Goal: Task Accomplishment & Management: Manage account settings

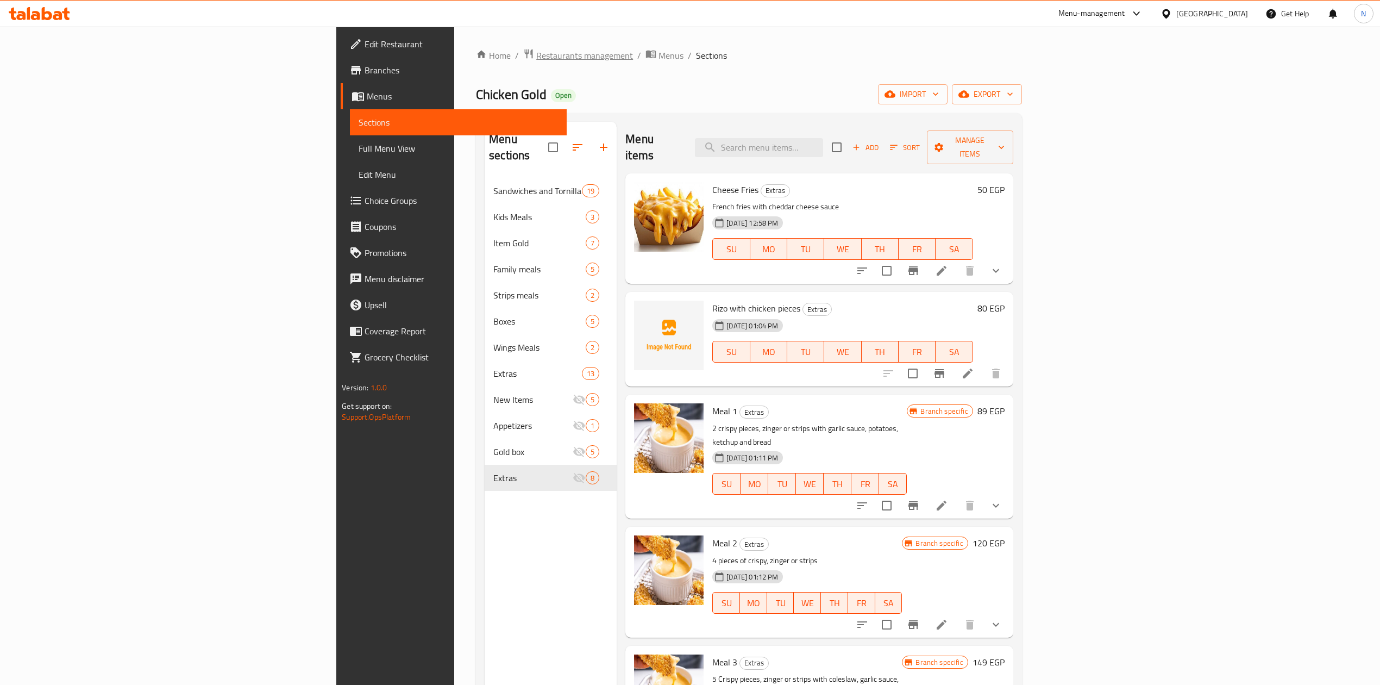
click at [536, 62] on span "Restaurants management" at bounding box center [584, 55] width 97 height 13
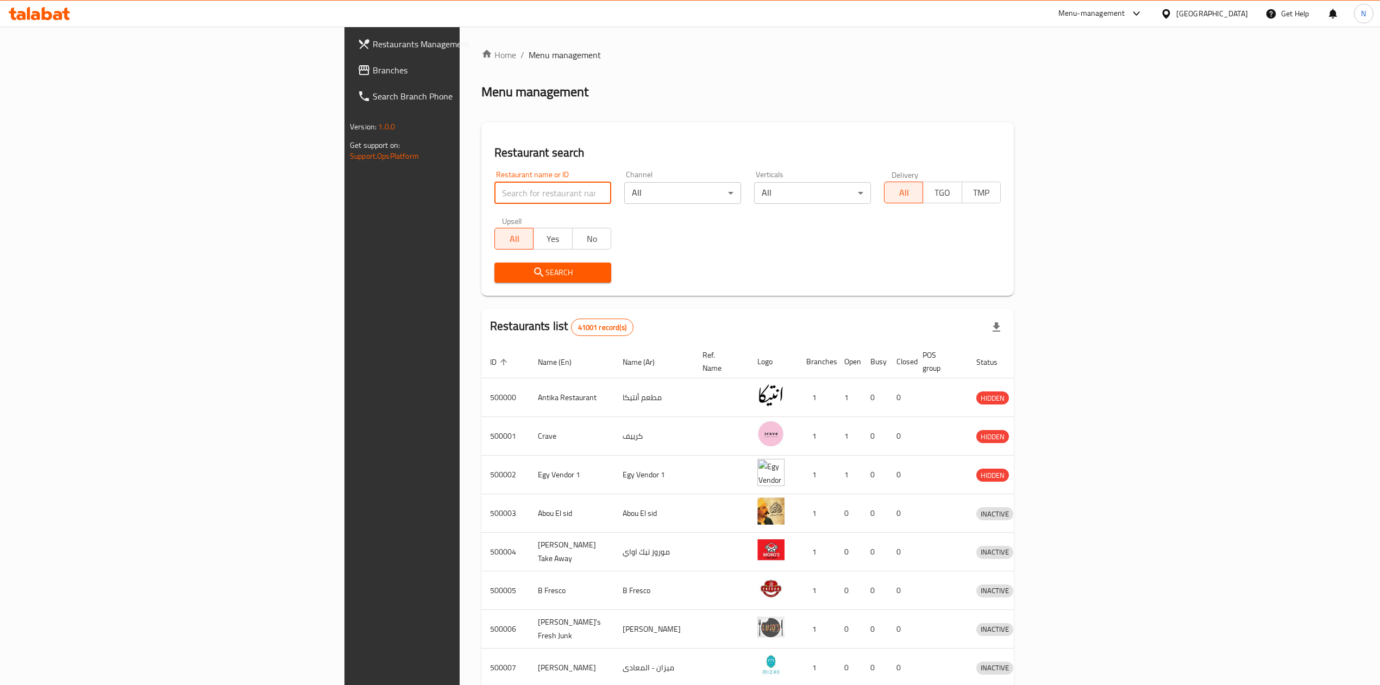
click at [495, 187] on input "search" at bounding box center [553, 193] width 117 height 22
paste input "697441"
type input "697441"
click button "Search" at bounding box center [553, 272] width 117 height 20
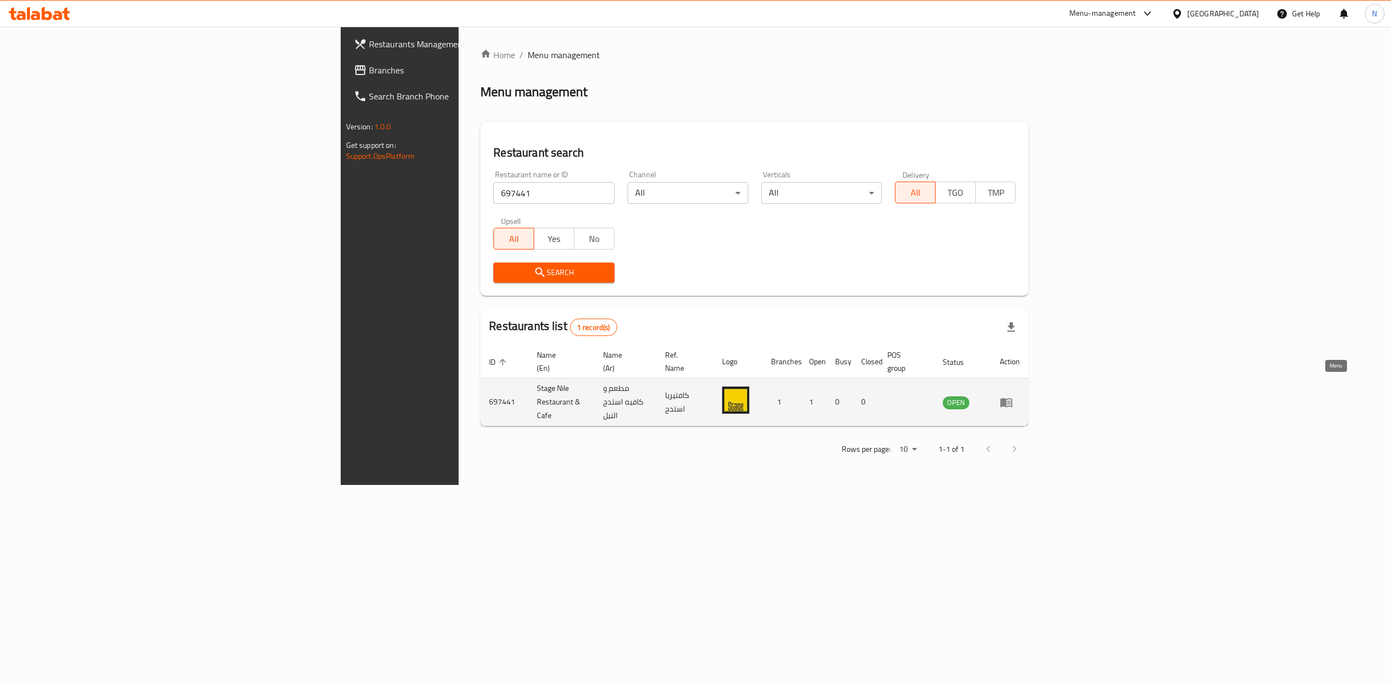
click at [1020, 396] on link "enhanced table" at bounding box center [1010, 402] width 20 height 13
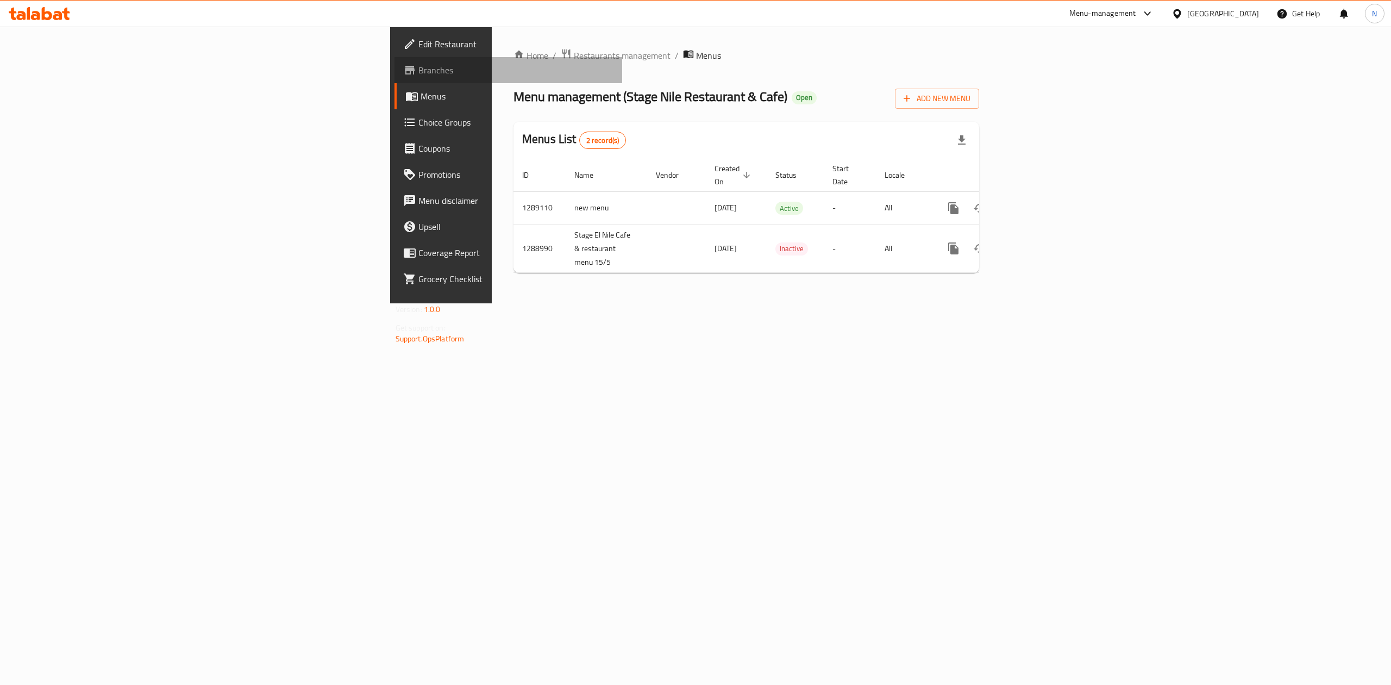
click at [418, 72] on span "Branches" at bounding box center [516, 70] width 196 height 13
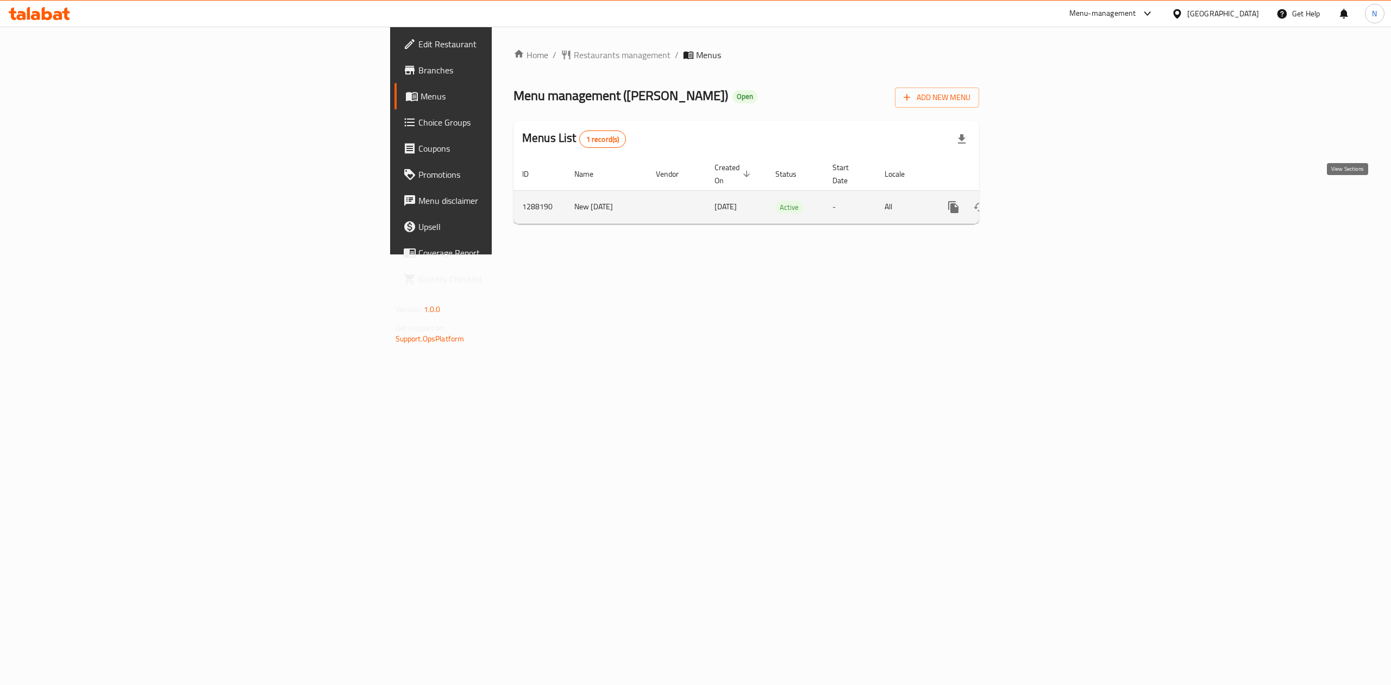
click at [1037, 202] on icon "enhanced table" at bounding box center [1032, 207] width 10 height 10
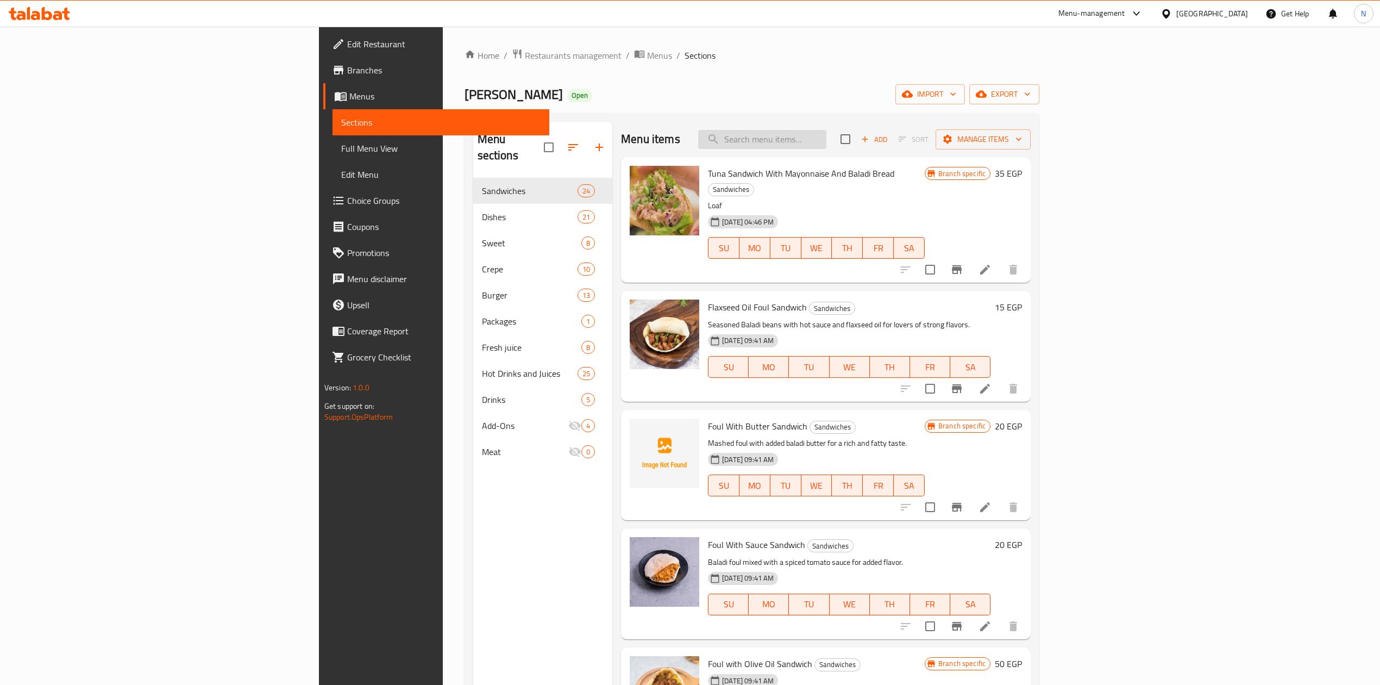
click at [827, 142] on input "search" at bounding box center [762, 139] width 128 height 19
paste input "Tuna Dish With Mayonnaise And Mixture"
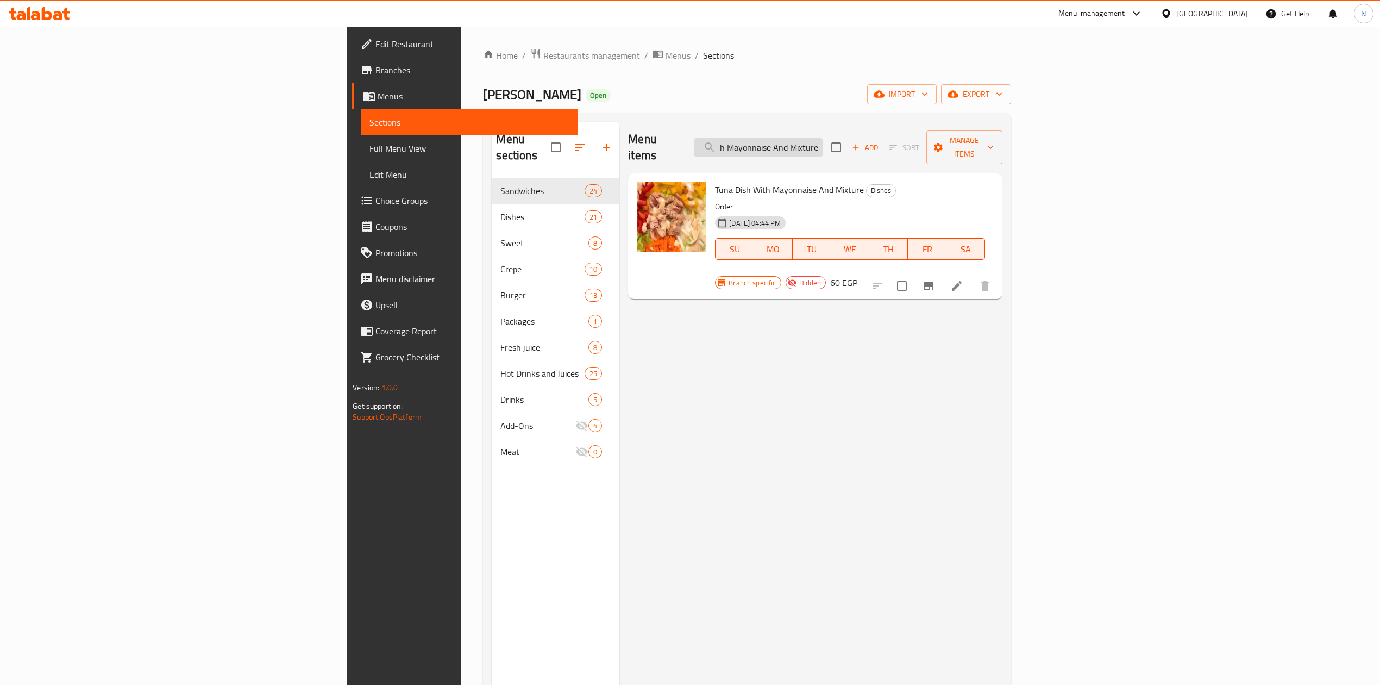
scroll to position [0, 50]
type input "Tuna Dish With Mayonnaise And Mixture"
click at [972, 276] on li at bounding box center [957, 286] width 30 height 20
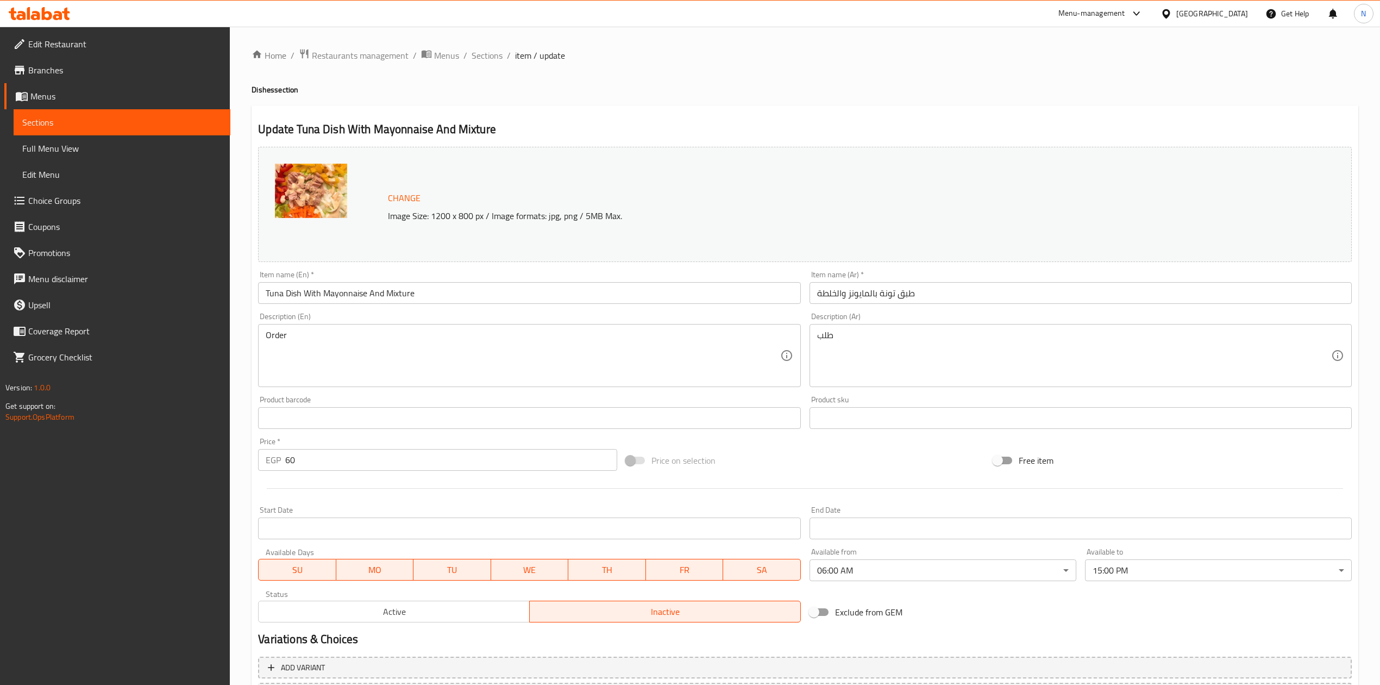
click at [471, 45] on div "Home / Restaurants management / Menus / Sections / item / update Dishes section…" at bounding box center [805, 405] width 1150 height 757
click at [487, 49] on span "Sections" at bounding box center [487, 55] width 31 height 13
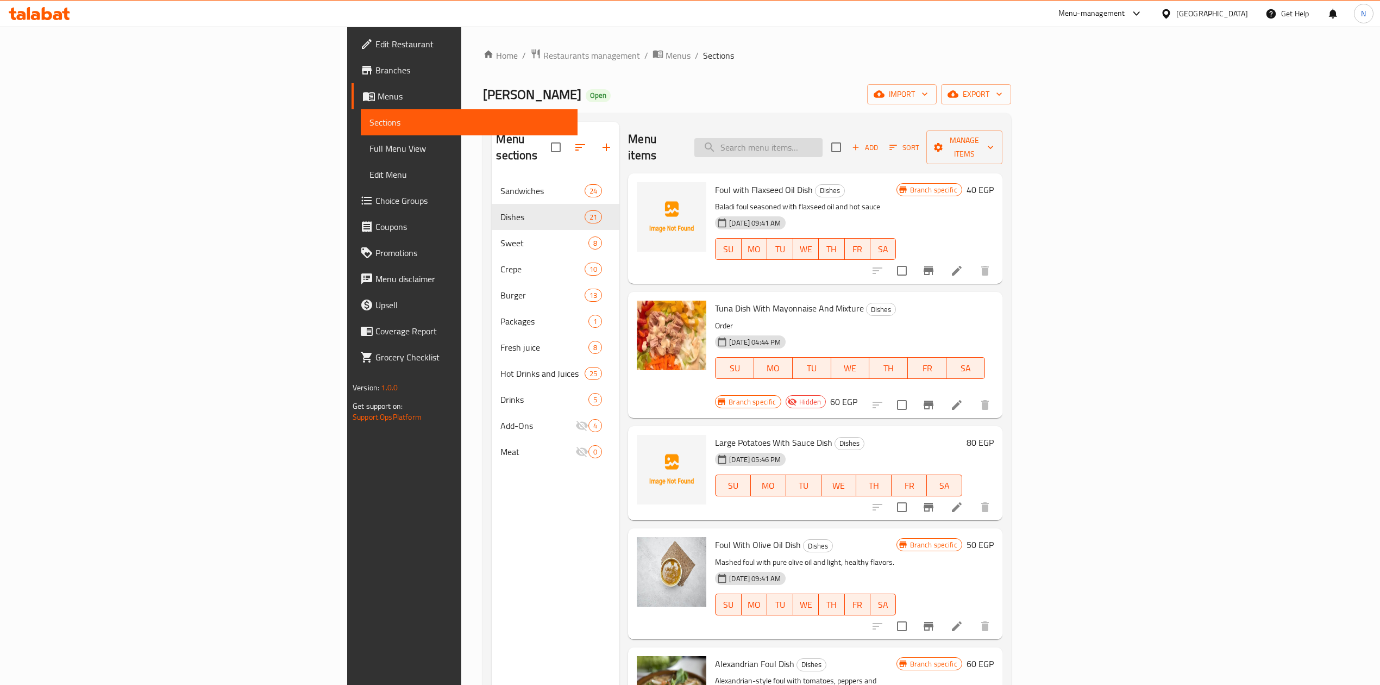
click at [800, 142] on div "Menu items Add Sort Manage items" at bounding box center [815, 148] width 374 height 52
paste input "Birell Barley"
click at [823, 148] on input "search" at bounding box center [759, 147] width 128 height 19
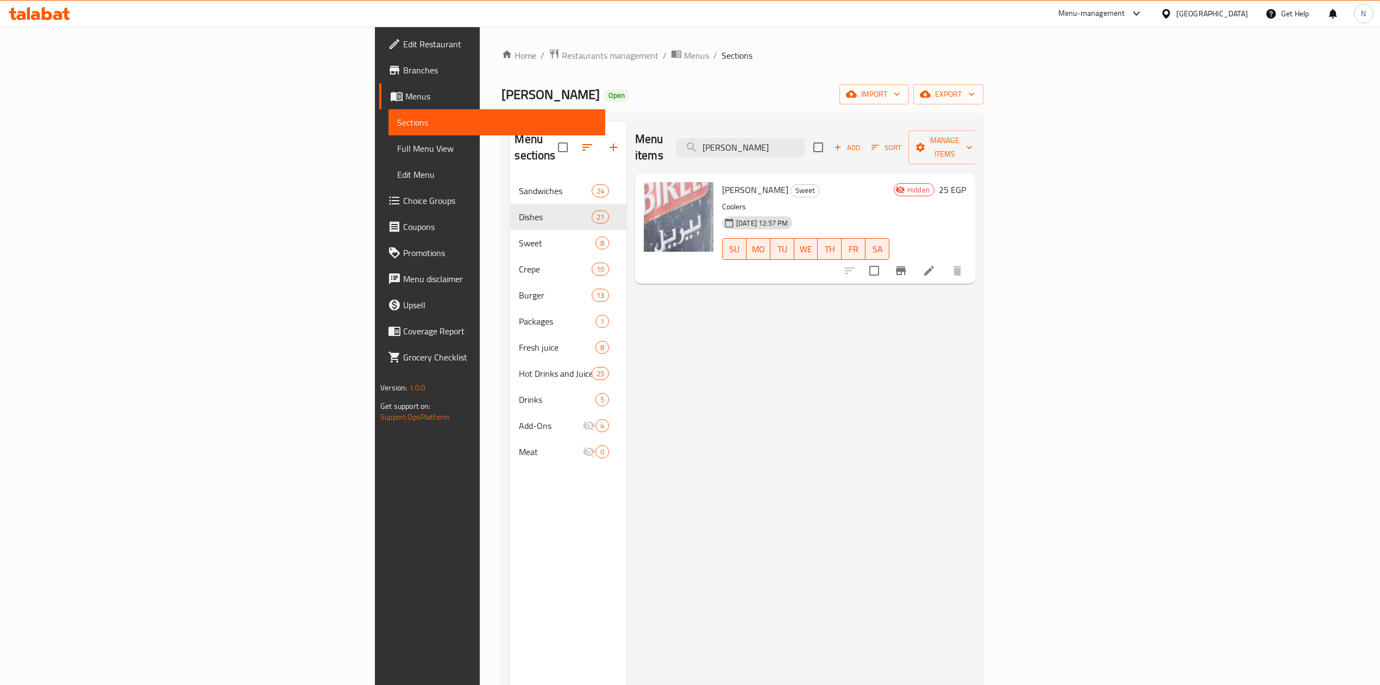
type input "Birell Barley"
click at [936, 264] on icon at bounding box center [929, 270] width 13 height 13
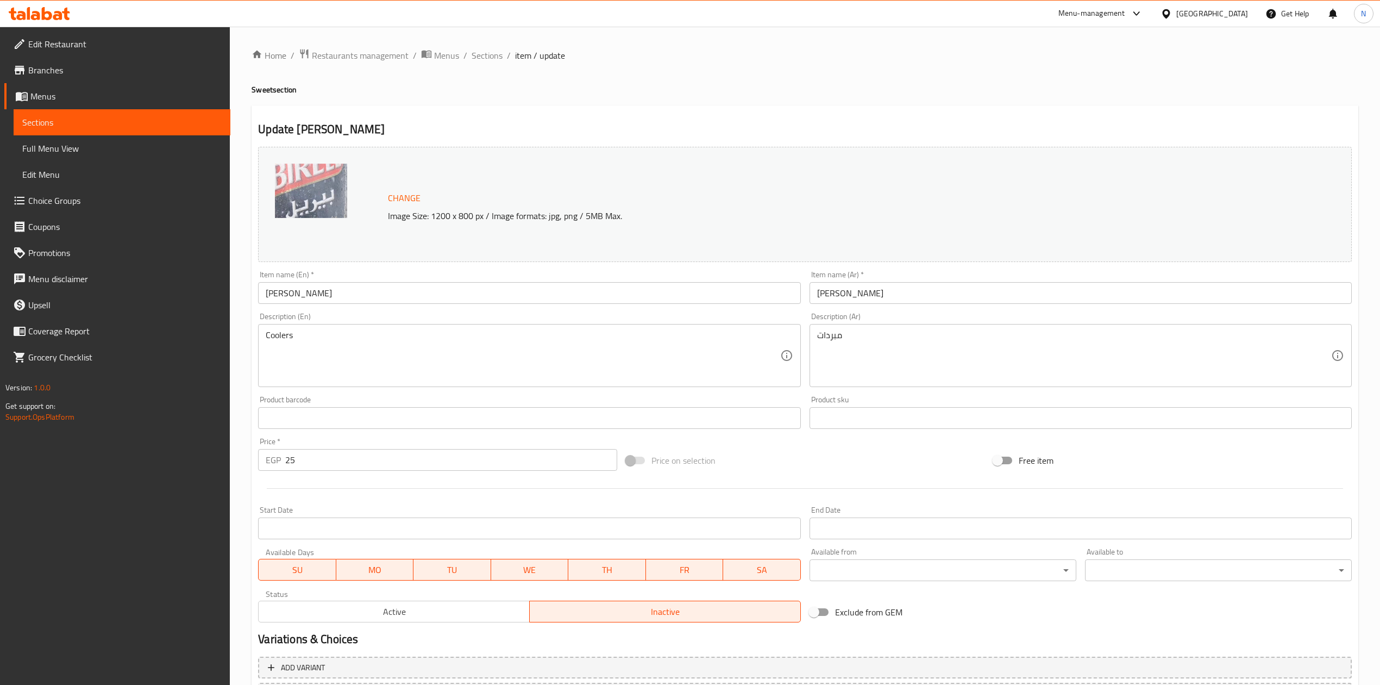
click at [521, 328] on div "Coolers Description (En)" at bounding box center [529, 355] width 542 height 63
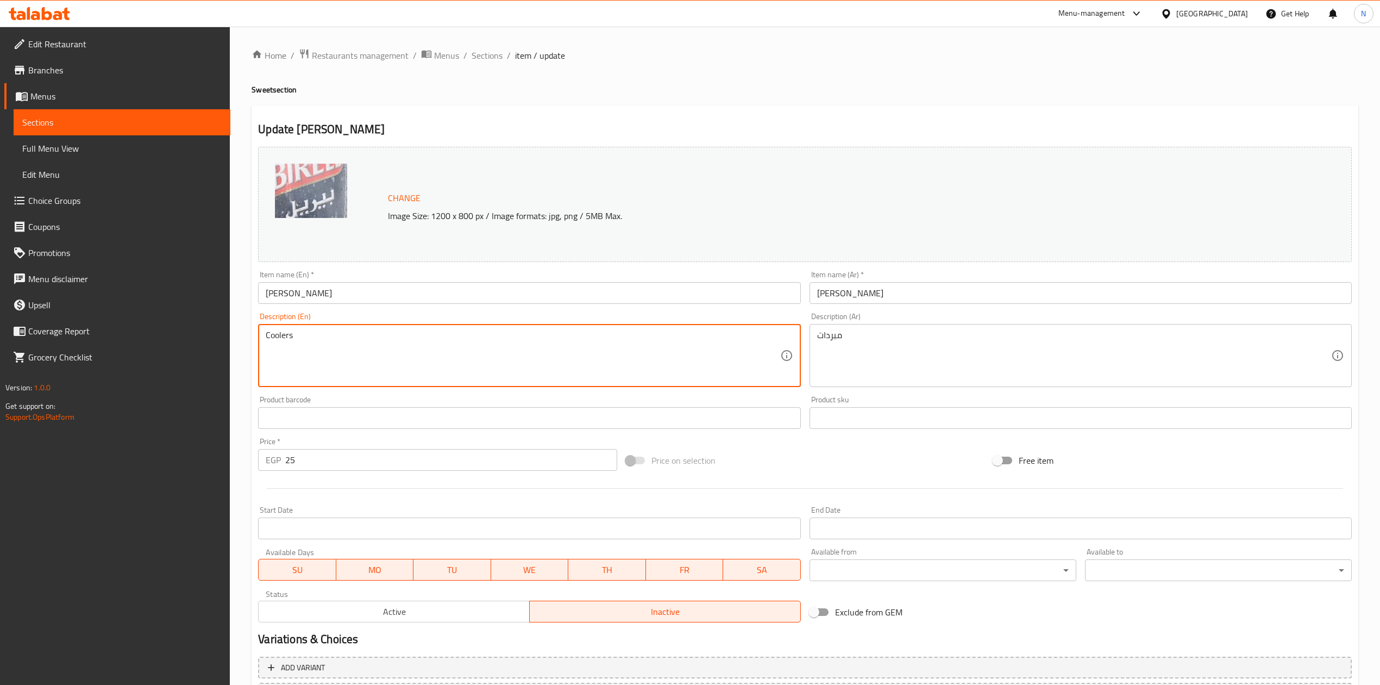
click at [468, 52] on ol "Home / Restaurants management / Menus / Sections / item / update" at bounding box center [805, 55] width 1107 height 14
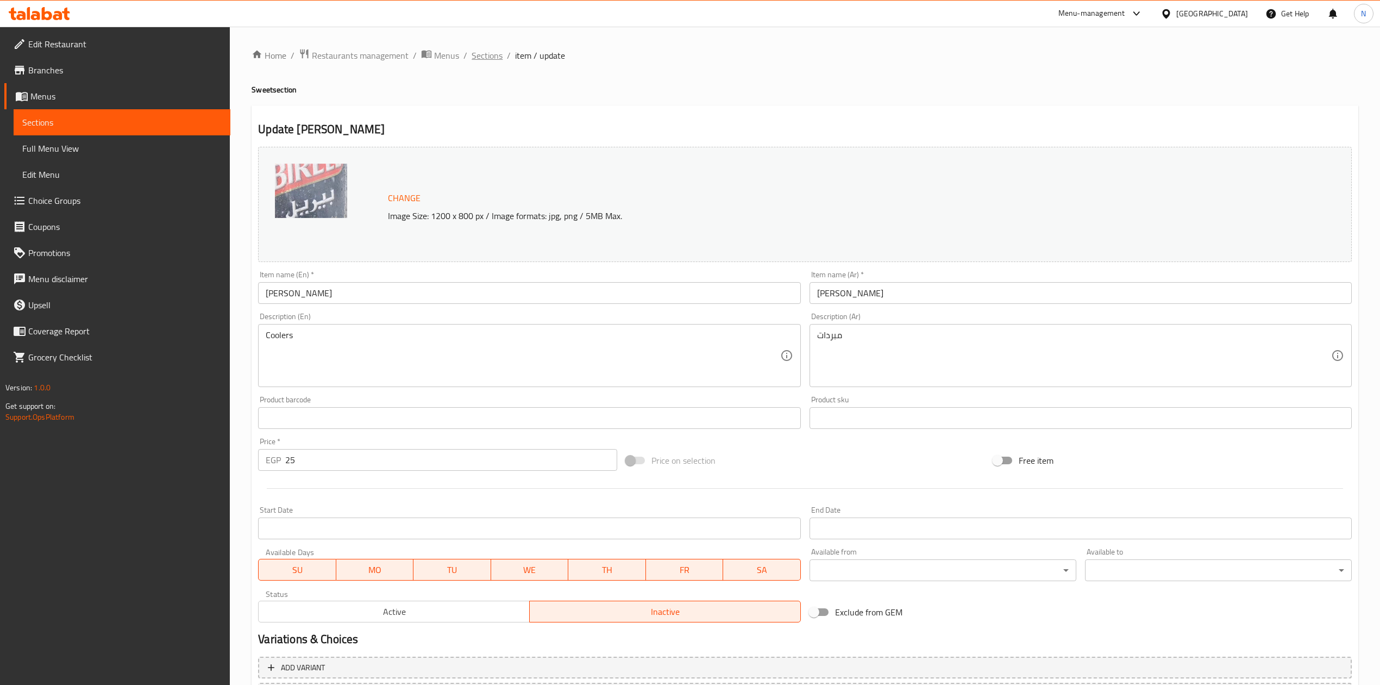
click at [489, 57] on span "Sections" at bounding box center [487, 55] width 31 height 13
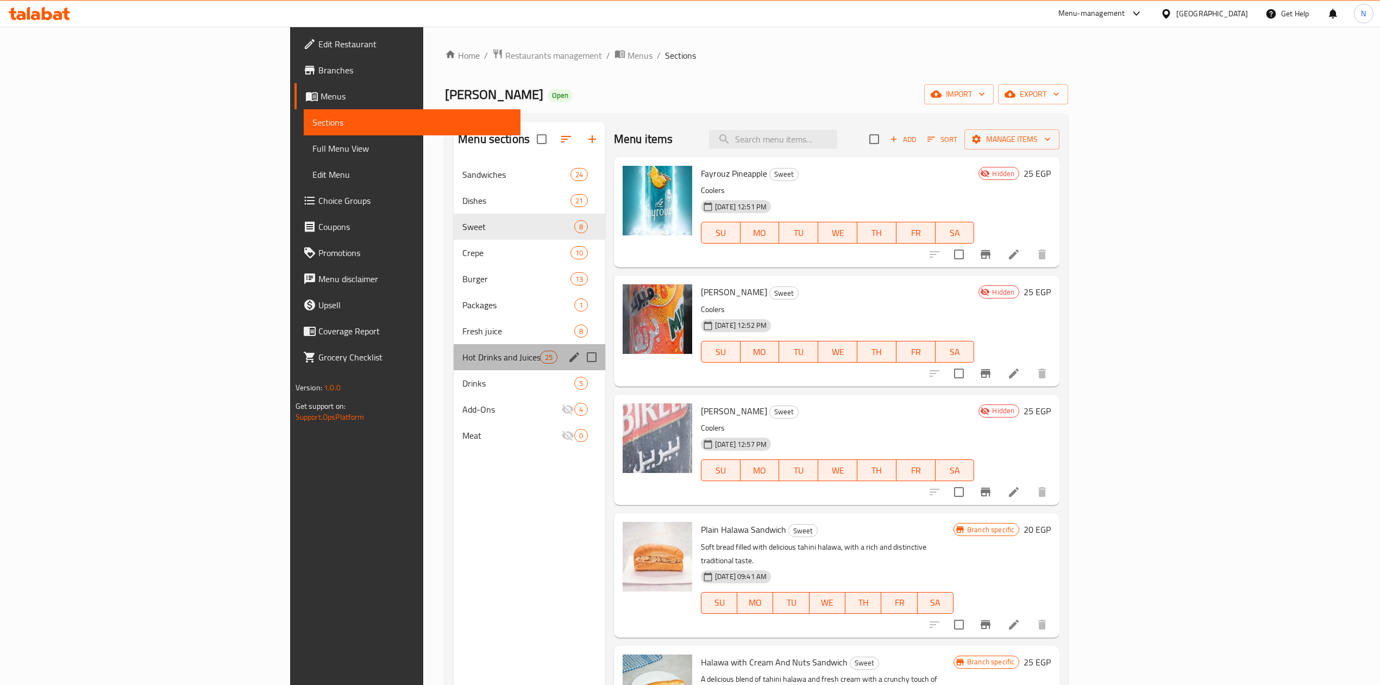
click at [454, 367] on div "Hot Drinks and Juices 25" at bounding box center [530, 357] width 152 height 26
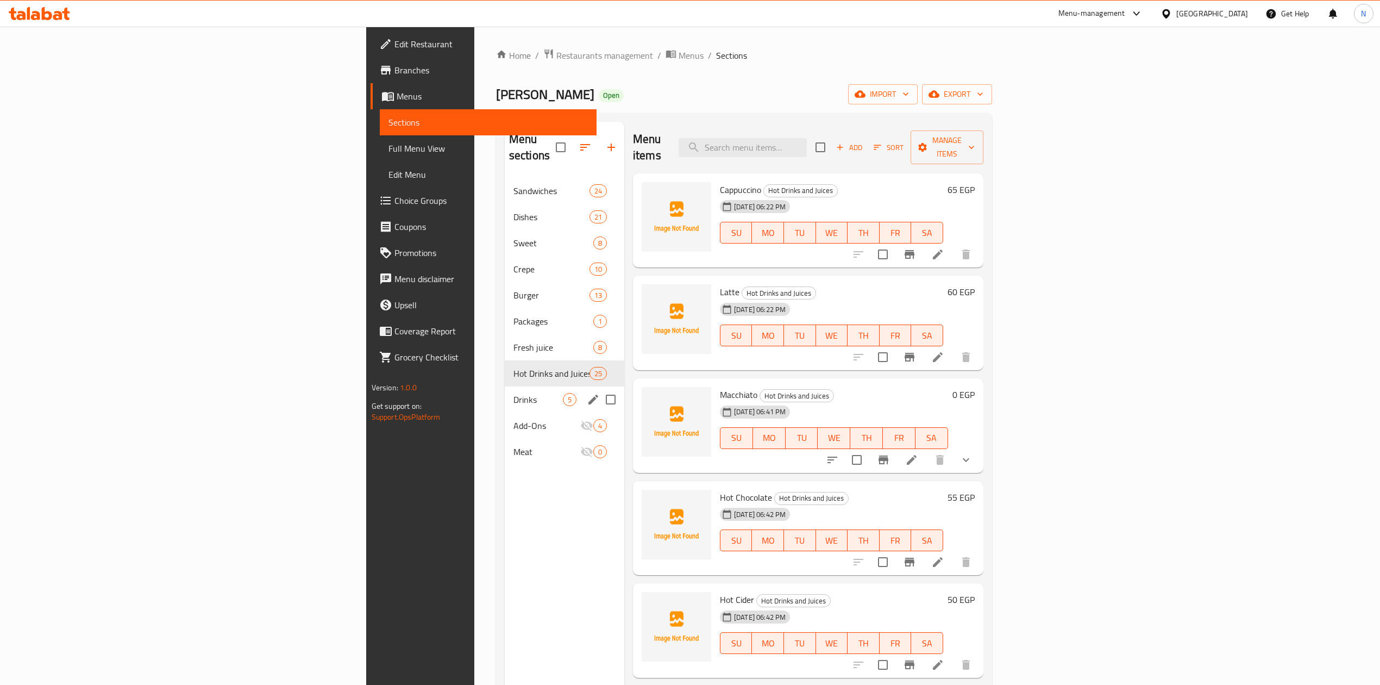
click at [514, 393] on span "Drinks" at bounding box center [538, 399] width 49 height 13
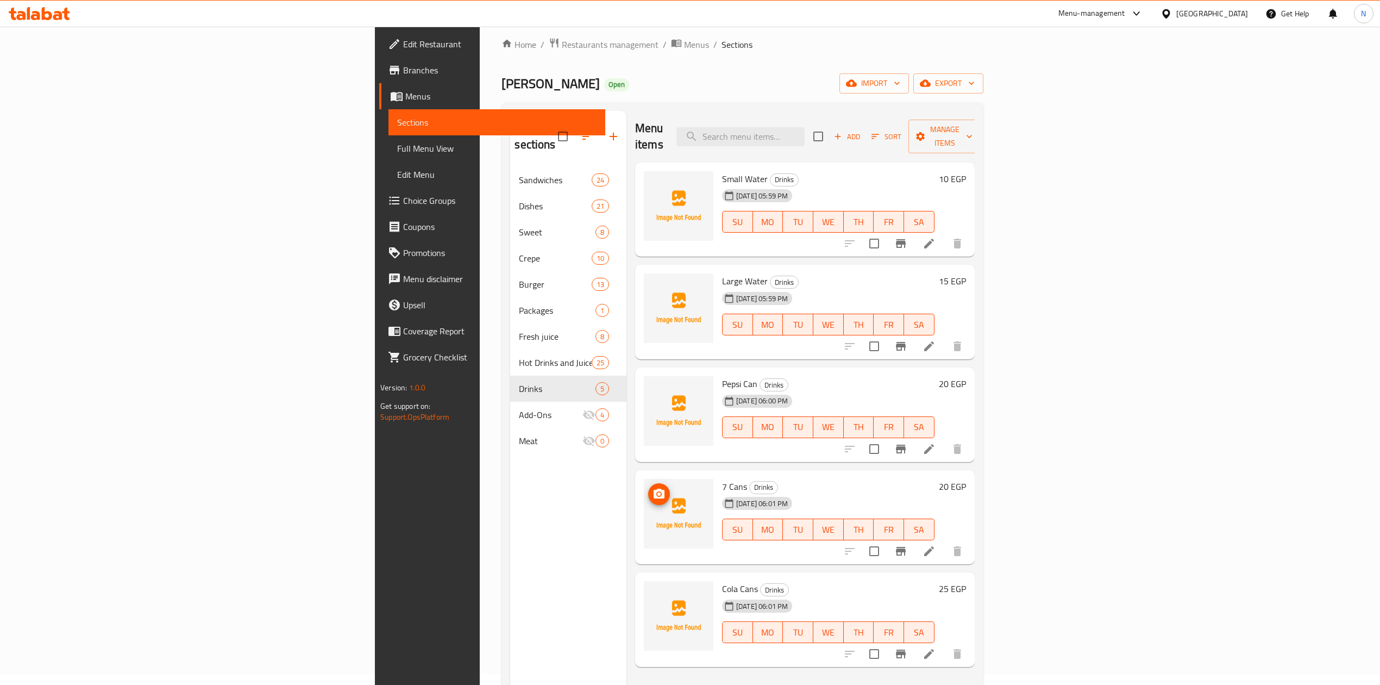
scroll to position [8, 0]
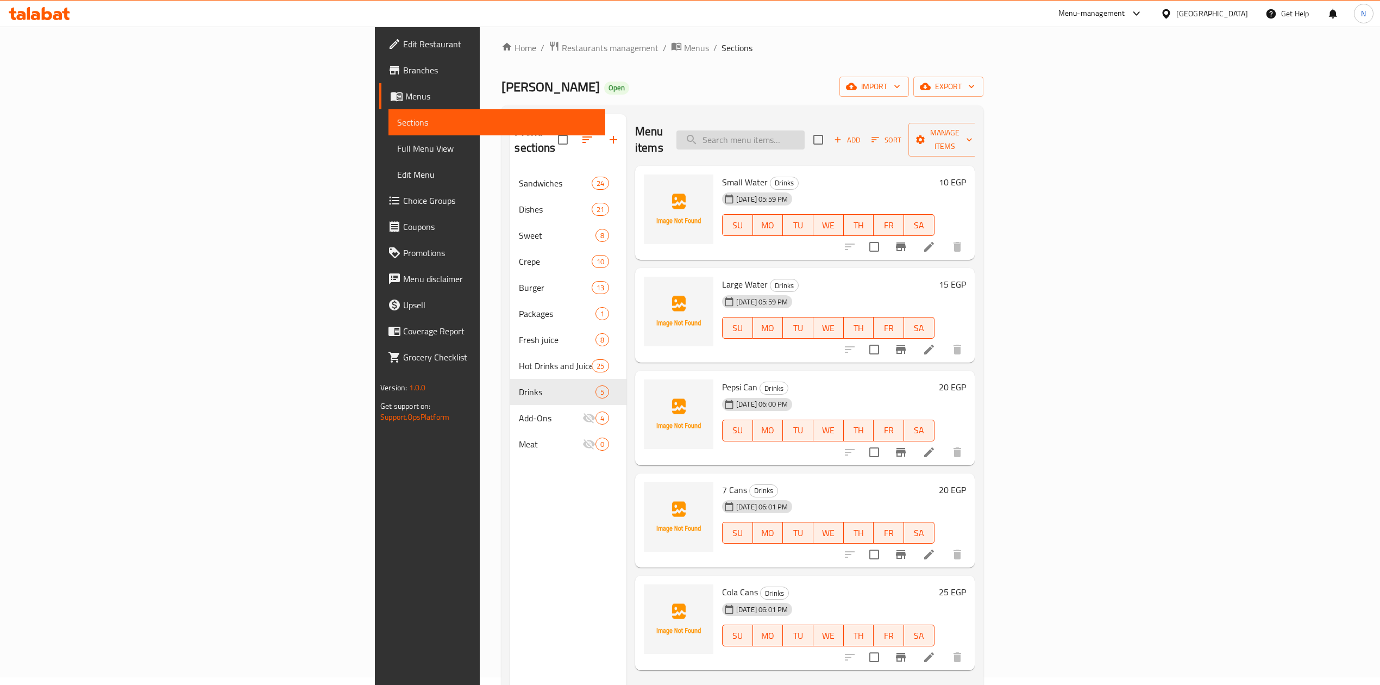
click at [805, 134] on input "search" at bounding box center [741, 139] width 128 height 19
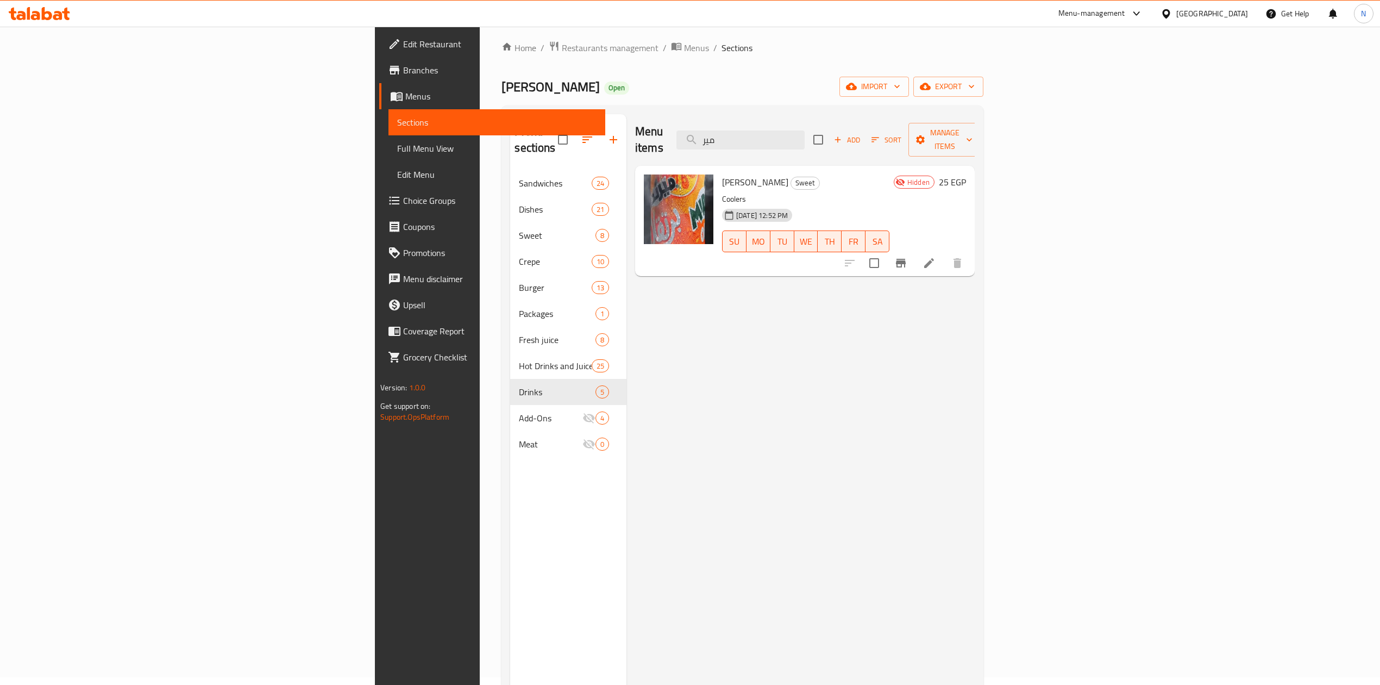
type input "مير"
click at [722, 174] on span "Mirinda Orange" at bounding box center [755, 182] width 66 height 16
copy span "Mirinda"
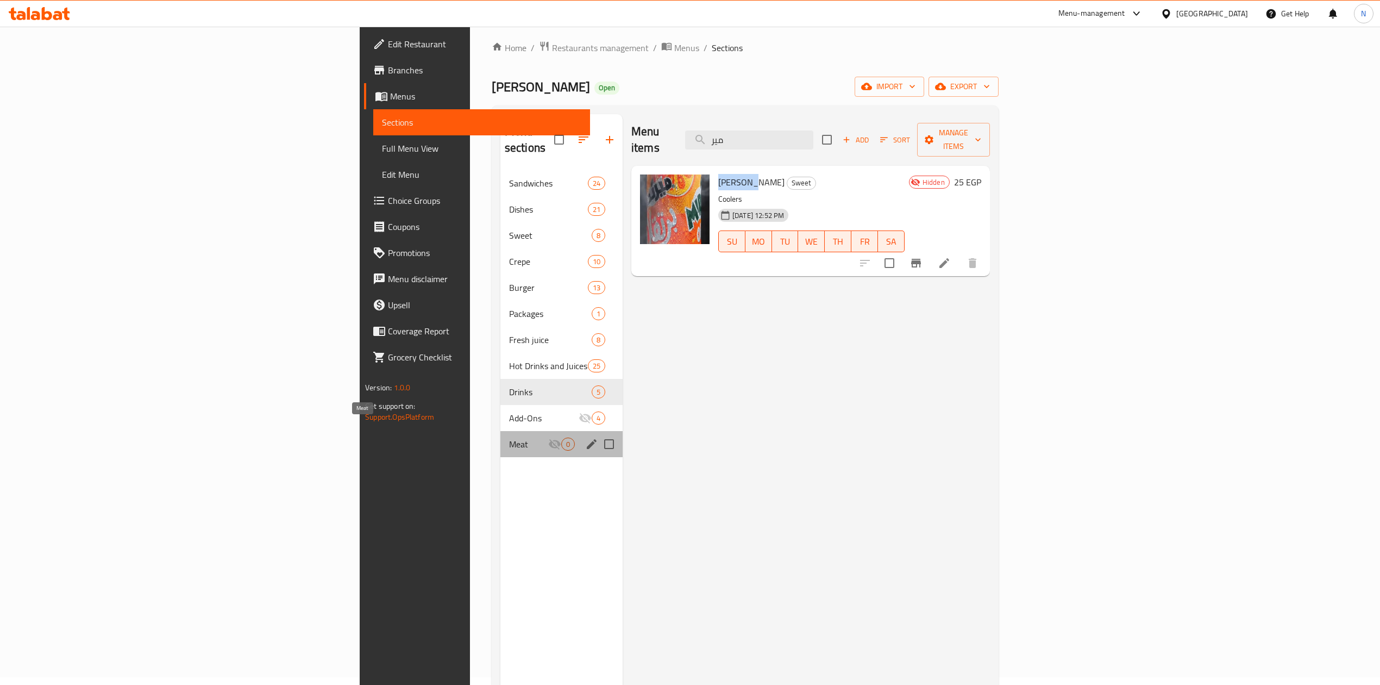
click at [509, 437] on span "Meat" at bounding box center [528, 443] width 39 height 13
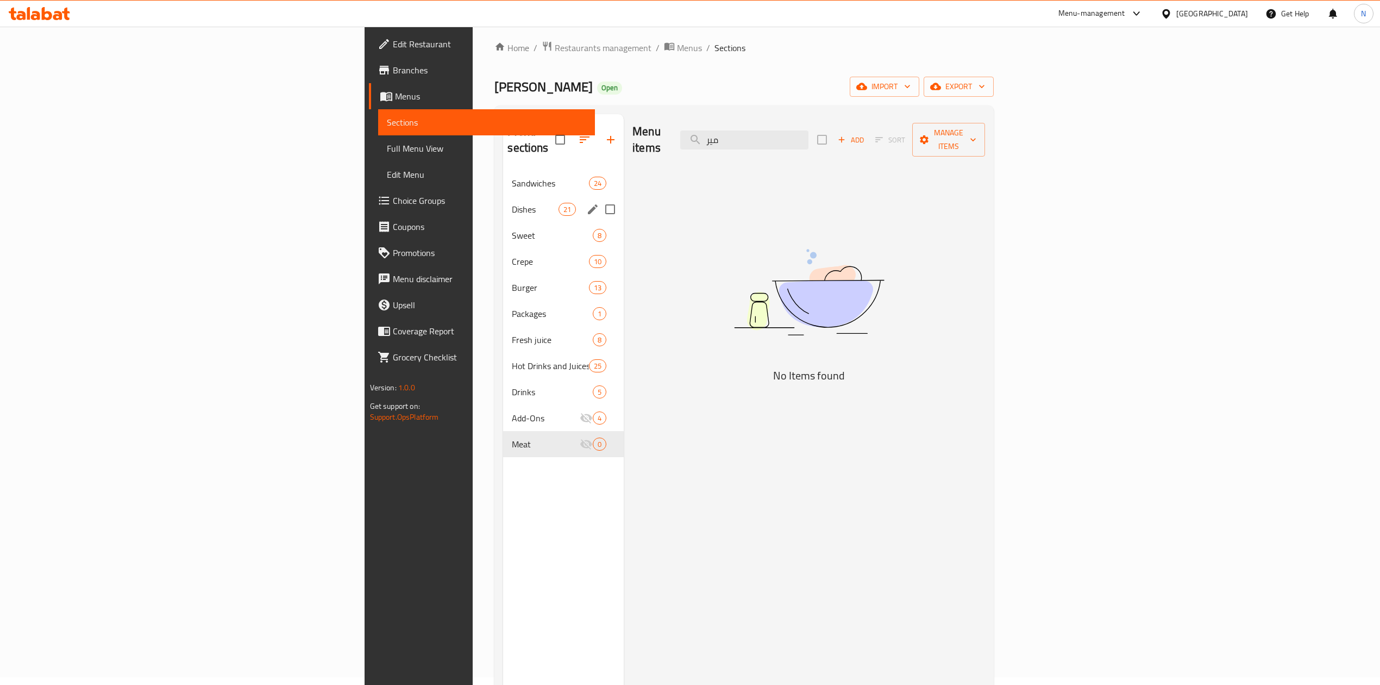
click at [503, 203] on div "Dishes 21" at bounding box center [563, 209] width 121 height 26
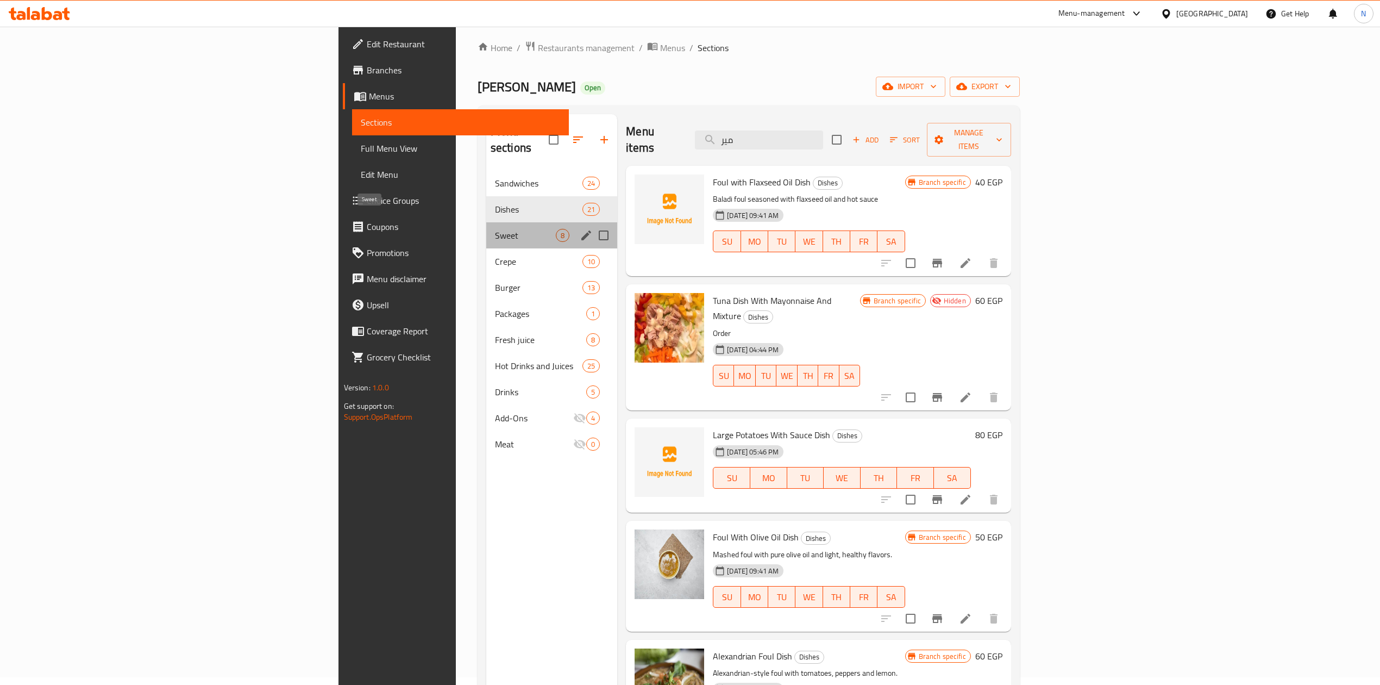
click at [495, 229] on span "Sweet" at bounding box center [525, 235] width 61 height 13
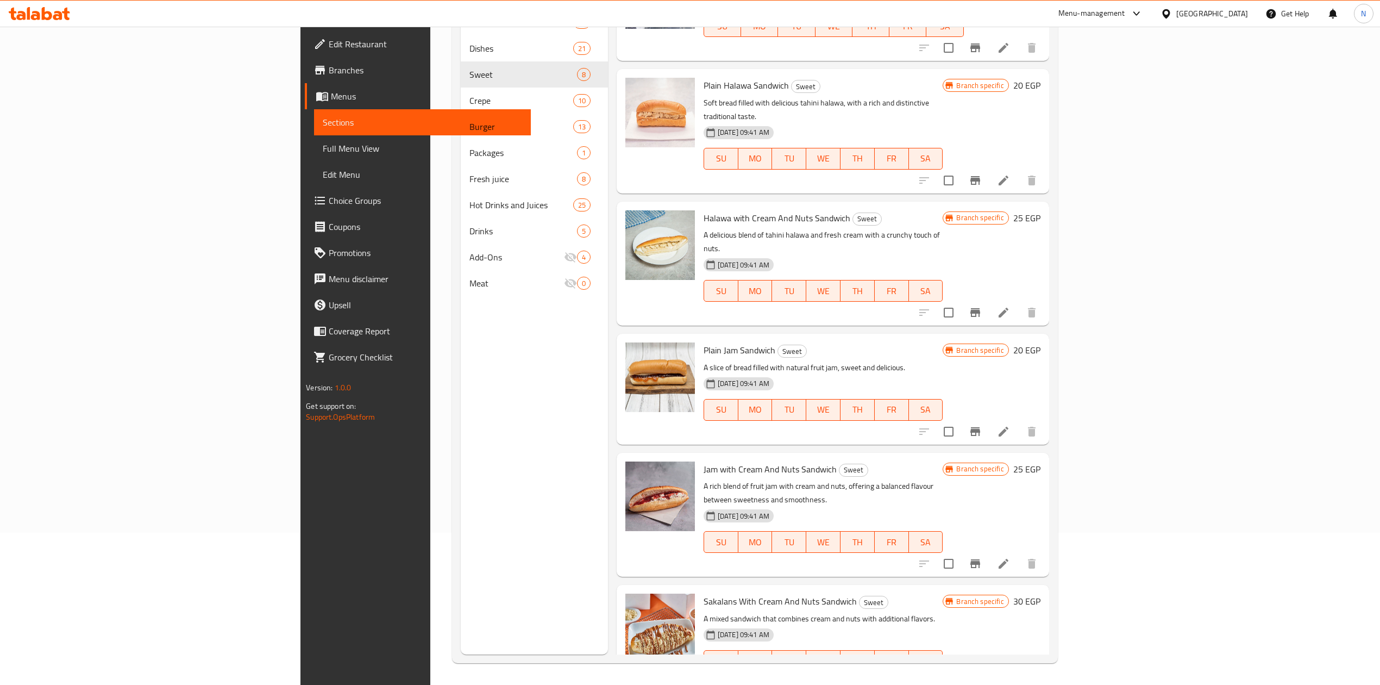
scroll to position [8, 0]
